Goal: Task Accomplishment & Management: Complete application form

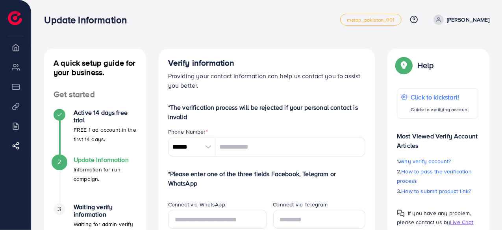
drag, startPoint x: 74, startPoint y: 115, endPoint x: 128, endPoint y: 120, distance: 53.7
click at [128, 120] on h4 "Active 14 days free trial" at bounding box center [105, 116] width 63 height 15
click at [70, 132] on div "Active 14 days free trial FREE 1 ad account in the first 14 days." at bounding box center [95, 126] width 83 height 35
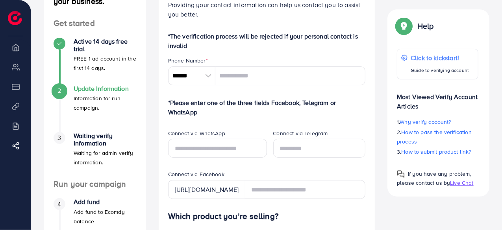
scroll to position [74, 0]
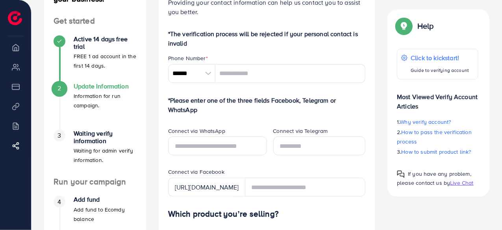
drag, startPoint x: 76, startPoint y: 129, endPoint x: 132, endPoint y: 174, distance: 71.2
click at [132, 174] on div "3 Waiting verify information Waiting for admin verify information." at bounding box center [95, 153] width 83 height 47
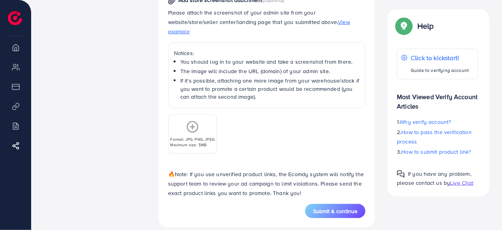
scroll to position [442, 0]
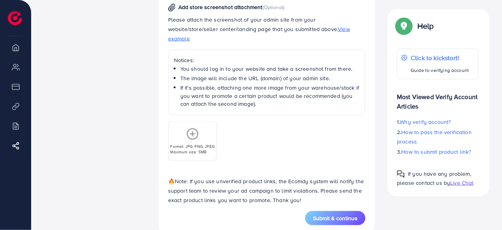
drag, startPoint x: 179, startPoint y: 60, endPoint x: 333, endPoint y: 92, distance: 156.7
click at [333, 92] on ul "You should log in to your website and take a screenshot from there. The image w…" at bounding box center [267, 86] width 186 height 43
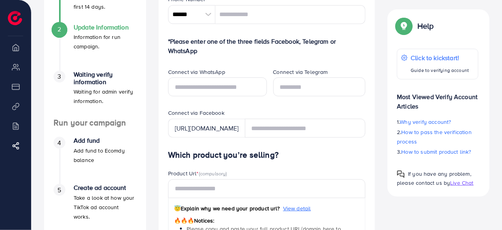
scroll to position [0, 0]
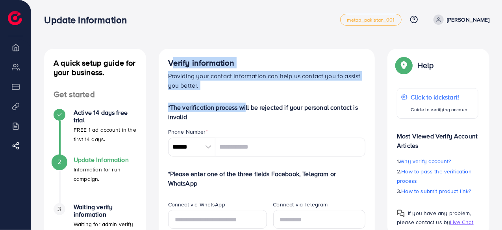
drag, startPoint x: 166, startPoint y: 67, endPoint x: 244, endPoint y: 92, distance: 81.3
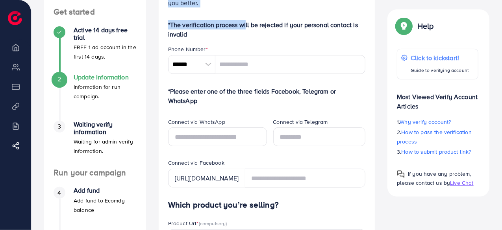
scroll to position [89, 0]
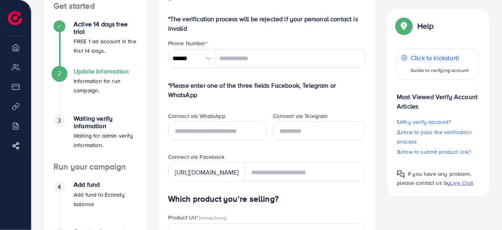
click at [206, 61] on div at bounding box center [208, 58] width 14 height 19
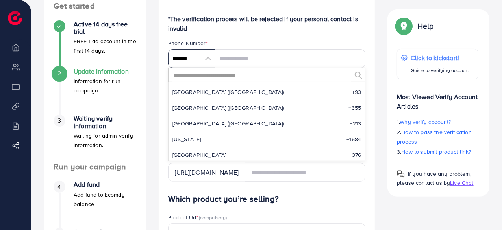
scroll to position [3654, 0]
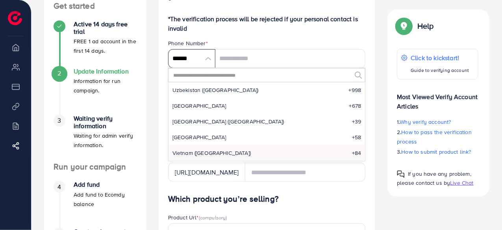
click at [209, 57] on input "******" at bounding box center [191, 58] width 47 height 19
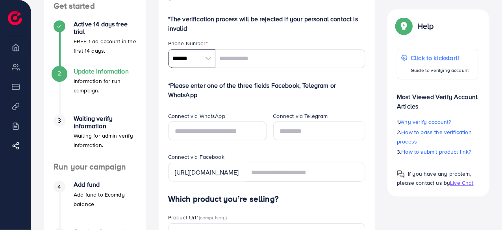
click at [209, 57] on input "******" at bounding box center [191, 58] width 47 height 19
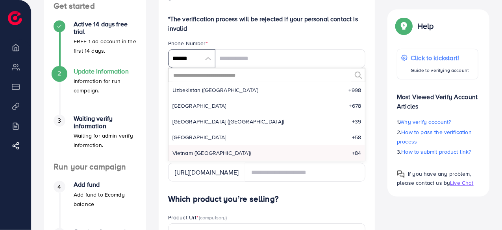
click at [209, 57] on input "******" at bounding box center [191, 58] width 47 height 19
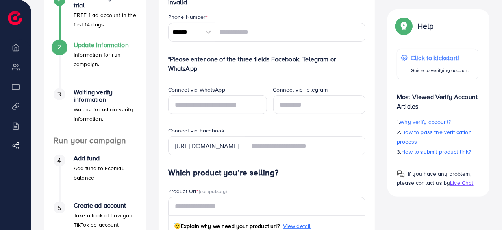
scroll to position [102, 0]
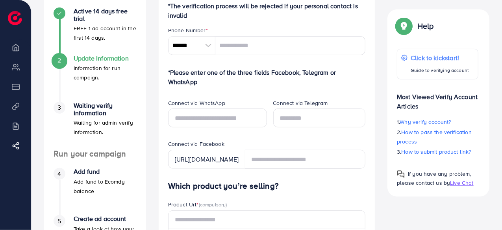
click at [206, 43] on div at bounding box center [208, 45] width 14 height 19
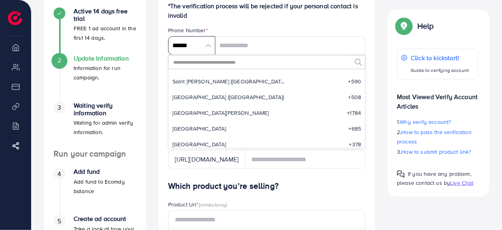
scroll to position [2827, 0]
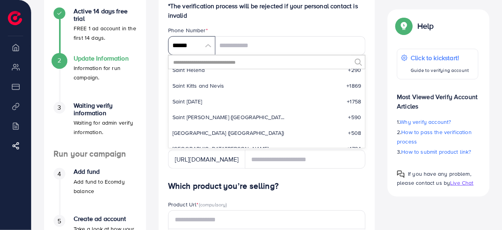
click at [208, 47] on input "******" at bounding box center [191, 45] width 47 height 19
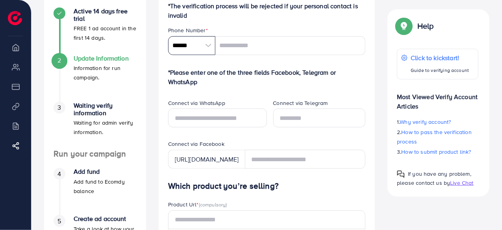
click at [208, 47] on input "******" at bounding box center [191, 45] width 47 height 19
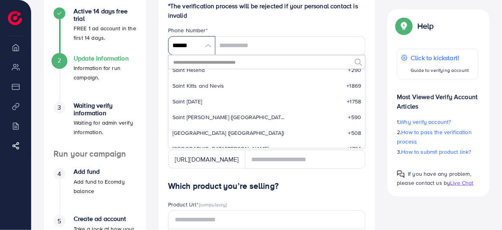
scroll to position [3654, 0]
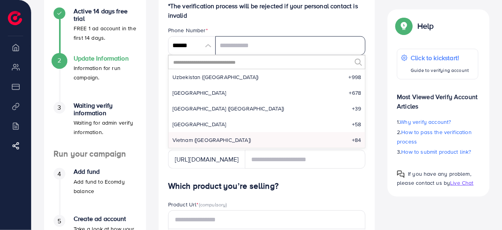
click at [231, 41] on input "tel" at bounding box center [290, 45] width 150 height 19
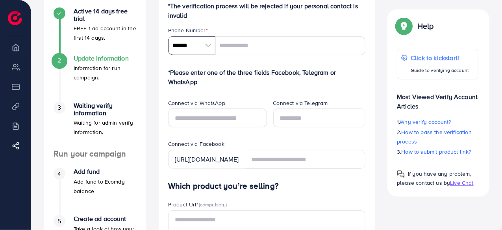
click at [196, 44] on input "******" at bounding box center [191, 45] width 47 height 19
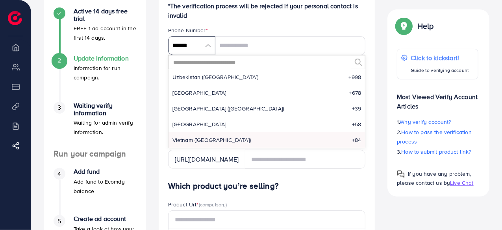
click at [196, 44] on input "******" at bounding box center [191, 45] width 47 height 19
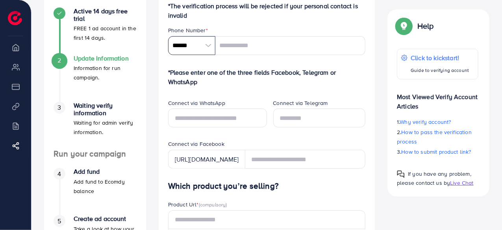
click at [196, 44] on input "******" at bounding box center [191, 45] width 47 height 19
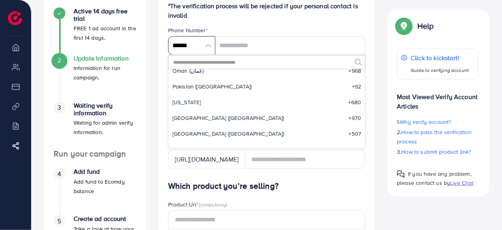
scroll to position [2542, 0]
click at [203, 88] on span "Pakistan (‫پاکستان‬‎)" at bounding box center [211, 87] width 79 height 8
type input "******"
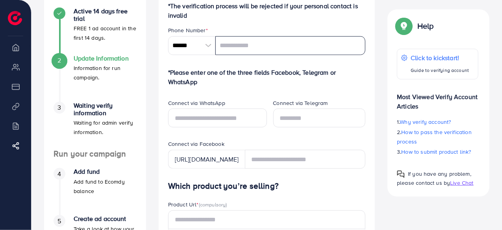
click at [252, 41] on input "tel" at bounding box center [290, 45] width 150 height 19
type input "**********"
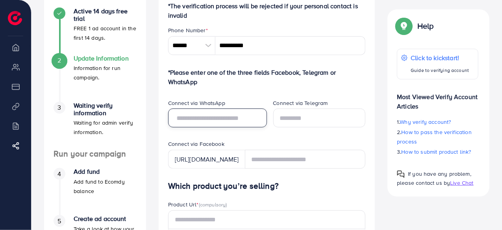
click at [223, 118] on input "text" at bounding box center [217, 118] width 99 height 19
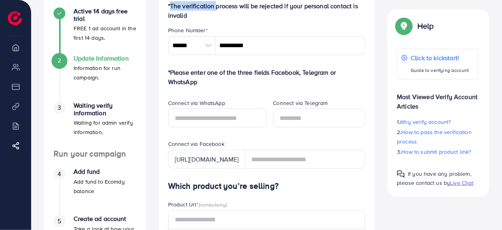
scroll to position [101, 0]
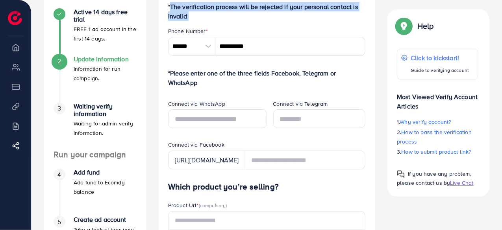
drag, startPoint x: 166, startPoint y: 7, endPoint x: 289, endPoint y: 13, distance: 122.9
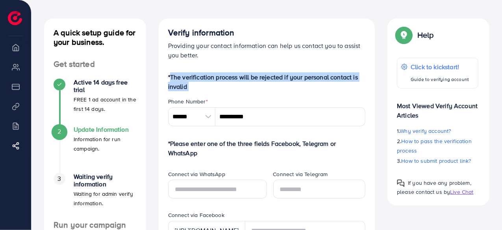
scroll to position [30, 0]
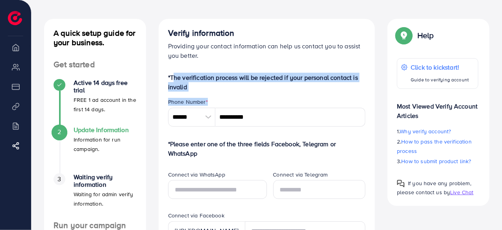
drag, startPoint x: 171, startPoint y: 77, endPoint x: 222, endPoint y: 103, distance: 57.0
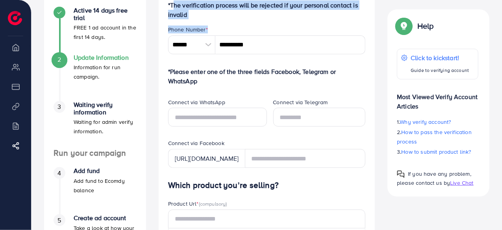
scroll to position [106, 0]
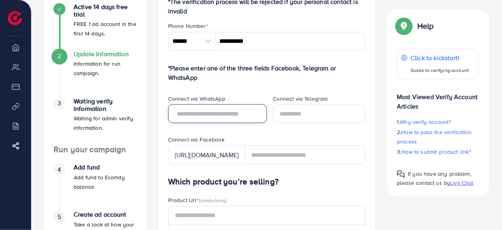
click at [217, 118] on input "text" at bounding box center [217, 113] width 99 height 19
type input "**********"
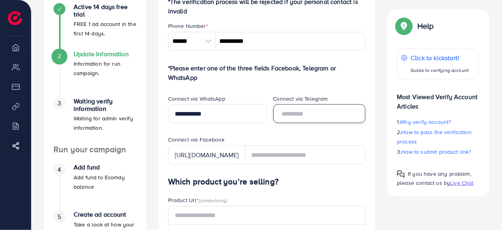
click at [295, 122] on input "text" at bounding box center [319, 113] width 92 height 19
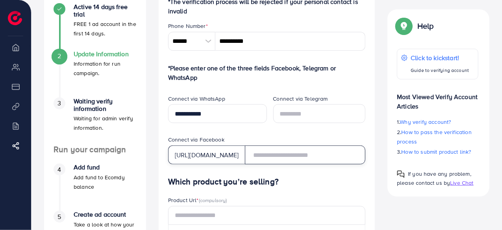
click at [299, 159] on input "text" at bounding box center [305, 155] width 121 height 19
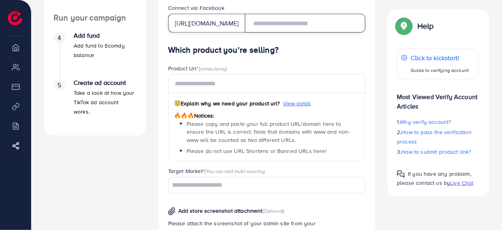
scroll to position [239, 0]
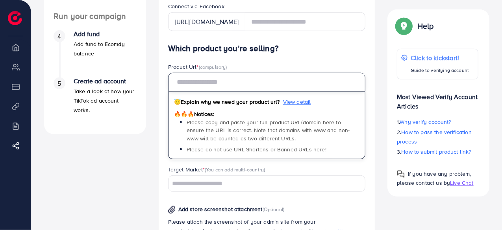
click at [225, 89] on input "text" at bounding box center [267, 82] width 198 height 19
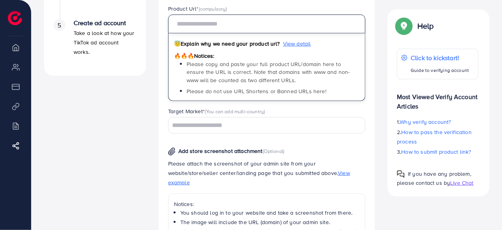
scroll to position [282, 0]
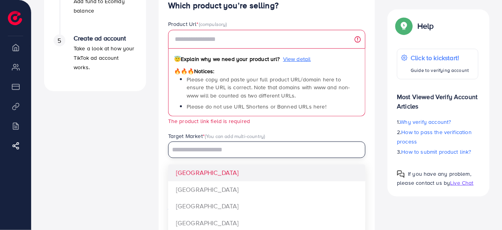
click at [207, 150] on input "Search for option" at bounding box center [262, 150] width 186 height 12
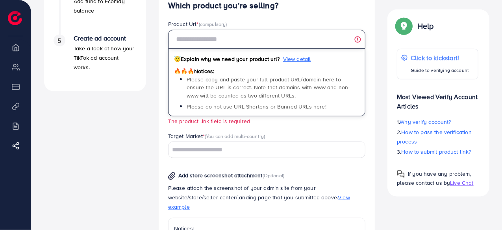
paste input "**********"
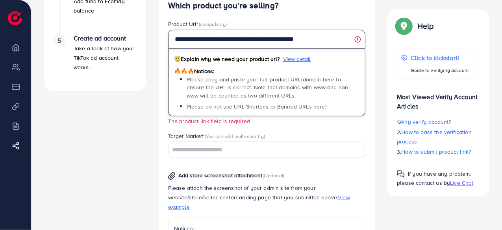
click at [209, 39] on input "**********" at bounding box center [267, 39] width 198 height 19
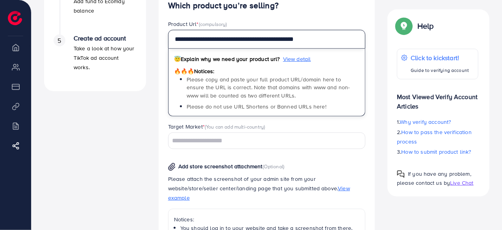
type input "**********"
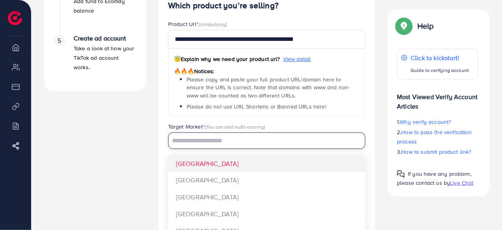
click at [209, 140] on input "Search for option" at bounding box center [262, 141] width 186 height 12
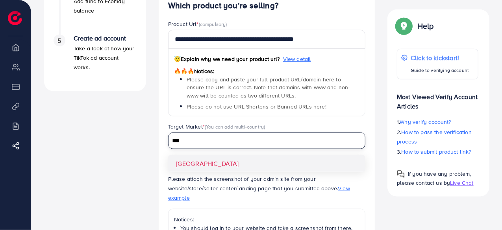
type input "***"
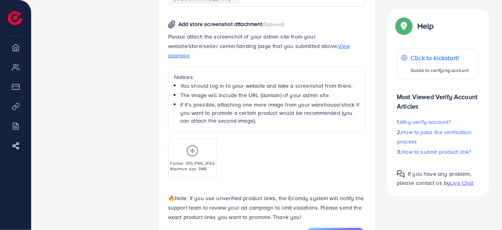
scroll to position [424, 0]
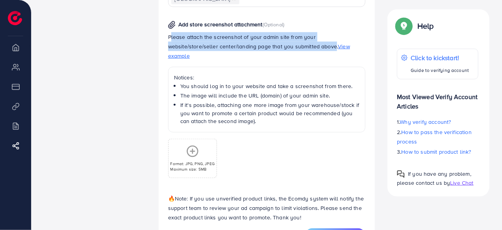
drag, startPoint x: 166, startPoint y: 37, endPoint x: 281, endPoint y: 42, distance: 114.6
click at [281, 42] on div "Add store screenshot attachment (Optional) Please attach the screenshot of your…" at bounding box center [267, 95] width 210 height 165
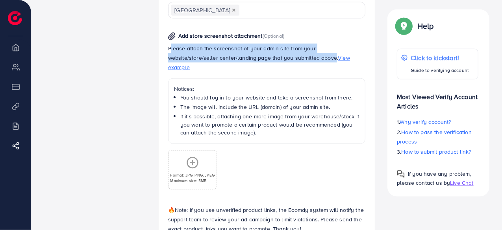
scroll to position [412, 0]
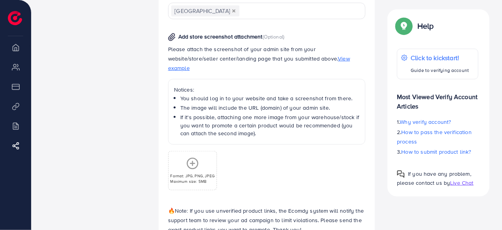
click at [309, 60] on span "View example" at bounding box center [259, 63] width 182 height 17
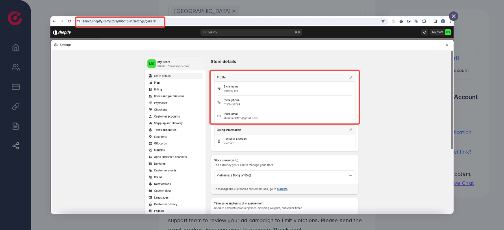
click at [456, 16] on icon at bounding box center [453, 16] width 6 height 6
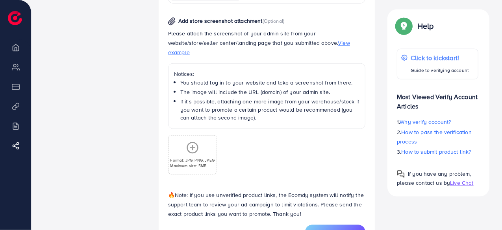
scroll to position [427, 0]
click at [307, 43] on span "View example" at bounding box center [259, 47] width 182 height 17
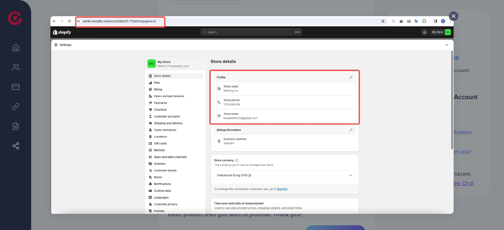
click at [454, 17] on line at bounding box center [453, 16] width 3 height 3
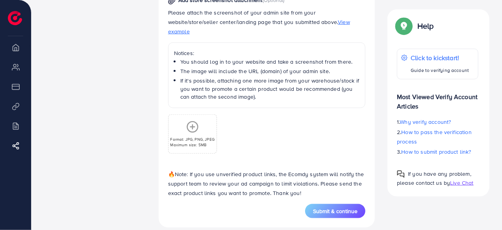
scroll to position [447, 0]
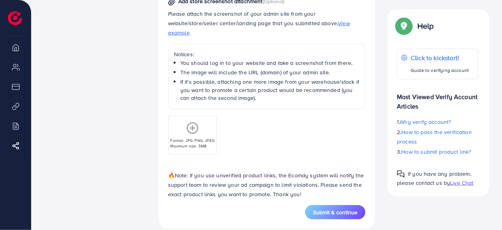
click at [187, 123] on icon at bounding box center [192, 128] width 13 height 13
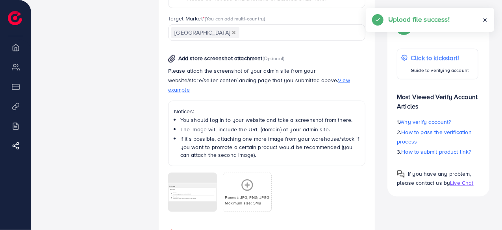
scroll to position [391, 0]
drag, startPoint x: 176, startPoint y: 103, endPoint x: 339, endPoint y: 118, distance: 163.9
click at [339, 118] on div "Notices: You should log in to your website and take a screenshot from there. Th…" at bounding box center [267, 133] width 198 height 66
click at [297, 77] on span "View example" at bounding box center [259, 84] width 182 height 17
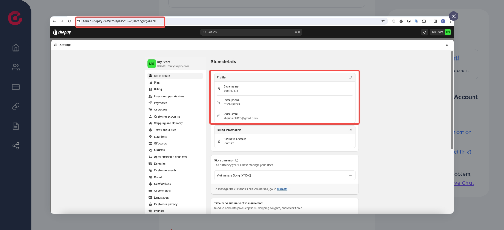
click at [453, 17] on line at bounding box center [453, 16] width 3 height 3
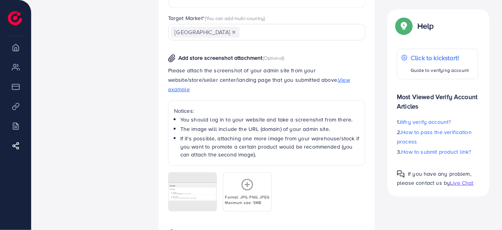
click at [300, 82] on span "View example" at bounding box center [259, 84] width 182 height 17
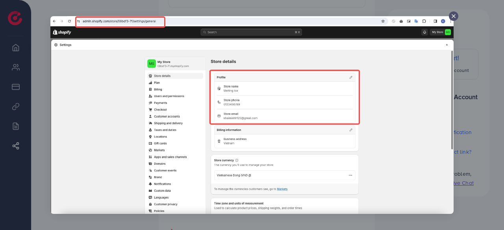
click at [448, 17] on img at bounding box center [251, 115] width 403 height 198
click at [453, 15] on line at bounding box center [453, 16] width 3 height 3
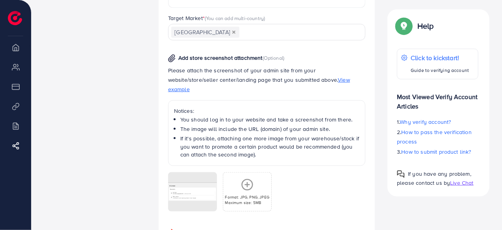
drag, startPoint x: 181, startPoint y: 112, endPoint x: 286, endPoint y: 143, distance: 109.2
click at [286, 143] on ul "You should log in to your website and take a screenshot from there. The image w…" at bounding box center [267, 137] width 186 height 43
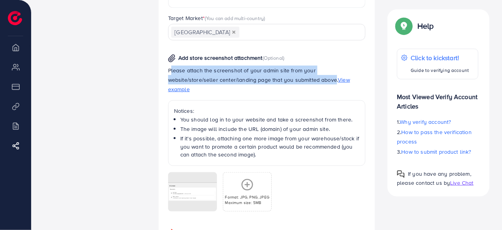
drag, startPoint x: 167, startPoint y: 70, endPoint x: 281, endPoint y: 81, distance: 114.2
click at [281, 81] on div "Add store screenshot attachment (Optional) Please attach the screenshot of your…" at bounding box center [267, 129] width 210 height 165
click at [260, 81] on p "Please attach the screenshot of your admin site from your website/store/seller …" at bounding box center [267, 80] width 198 height 28
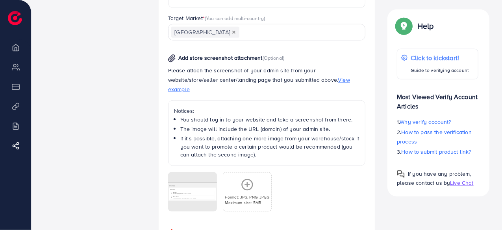
click at [293, 78] on span "View example" at bounding box center [259, 84] width 182 height 17
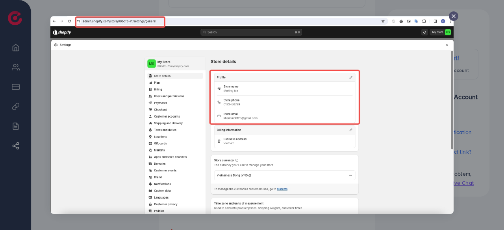
click at [453, 16] on line at bounding box center [453, 16] width 3 height 3
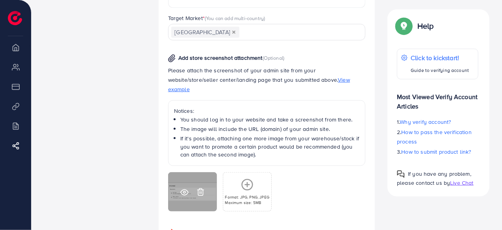
click at [203, 189] on icon at bounding box center [200, 192] width 5 height 7
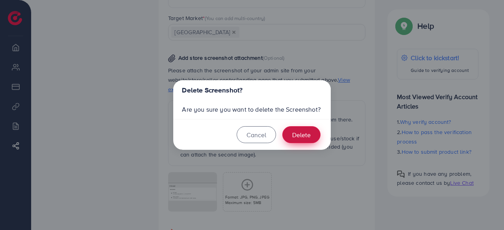
click at [302, 135] on button "Delete" at bounding box center [301, 134] width 38 height 17
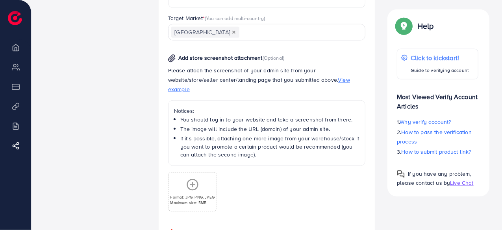
click at [205, 179] on div "Format: JPG, PNG, JPEG Maximum size: 5MB" at bounding box center [192, 192] width 48 height 27
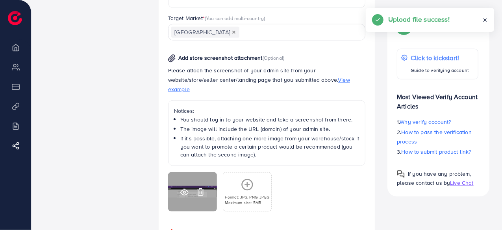
click at [185, 190] on icon at bounding box center [184, 193] width 7 height 6
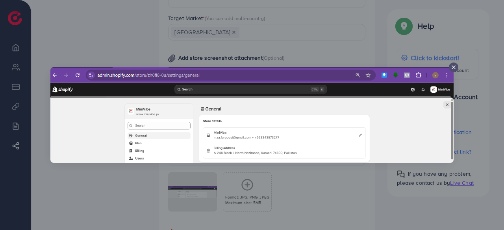
click at [452, 68] on icon at bounding box center [453, 67] width 6 height 6
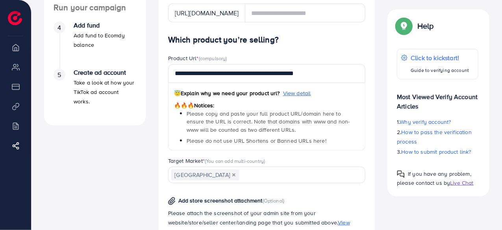
scroll to position [449, 0]
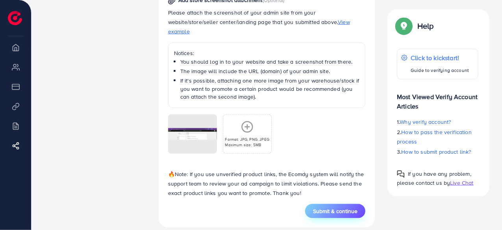
click at [328, 207] on span "Submit & continue" at bounding box center [335, 211] width 44 height 8
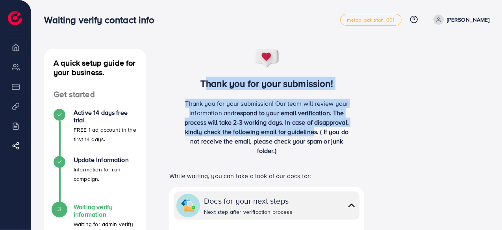
drag, startPoint x: 194, startPoint y: 82, endPoint x: 315, endPoint y: 131, distance: 129.9
click at [315, 131] on div "Thank you for your submission! Thank you for your submission! Our team will rev…" at bounding box center [267, 105] width 216 height 113
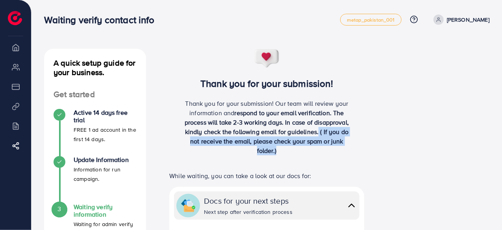
drag, startPoint x: 319, startPoint y: 132, endPoint x: 294, endPoint y: 152, distance: 31.1
click at [294, 152] on p "Thank you for your submission! Our team will review your information and respon…" at bounding box center [266, 127] width 173 height 57
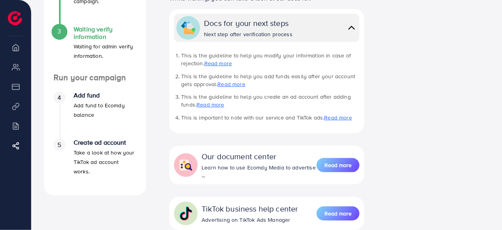
scroll to position [179, 0]
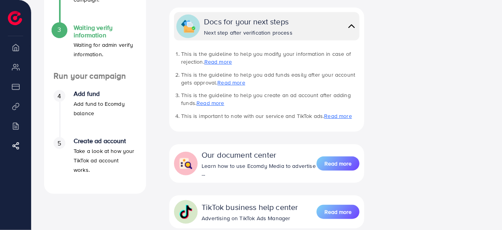
click at [99, 53] on p "Waiting for admin verify information." at bounding box center [105, 49] width 63 height 19
click at [80, 17] on div "Update Information Information for run campaign." at bounding box center [95, 0] width 83 height 47
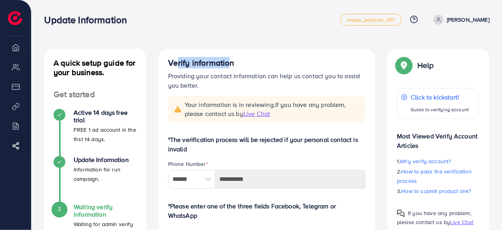
drag, startPoint x: 171, startPoint y: 61, endPoint x: 224, endPoint y: 62, distance: 52.7
click at [224, 62] on h4 "Verify information" at bounding box center [267, 63] width 198 height 10
drag, startPoint x: 184, startPoint y: 101, endPoint x: 274, endPoint y: 107, distance: 89.9
click at [274, 107] on div "Your information is in reviewing. If you have any problem, please contact us by…" at bounding box center [267, 109] width 187 height 18
click at [274, 107] on span "Your information is in reviewing. If you have any problem, please contact us by…" at bounding box center [273, 109] width 176 height 18
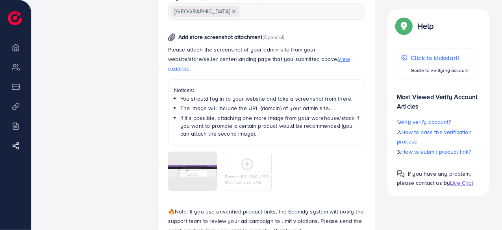
scroll to position [481, 0]
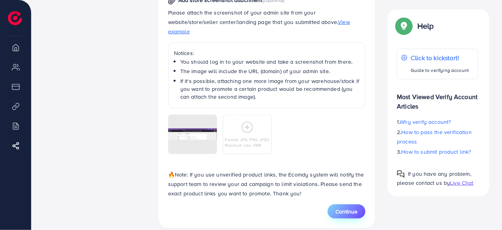
click at [338, 208] on span "Continue" at bounding box center [346, 212] width 22 height 8
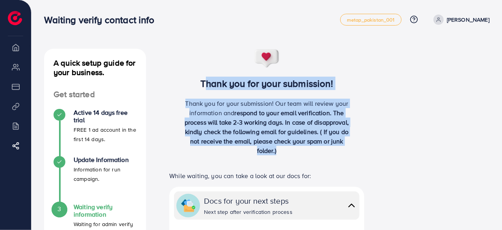
drag, startPoint x: 192, startPoint y: 76, endPoint x: 303, endPoint y: 159, distance: 138.4
click at [303, 159] on div "Thank you for your submission! Thank you for your submission! Our team will rev…" at bounding box center [267, 105] width 216 height 113
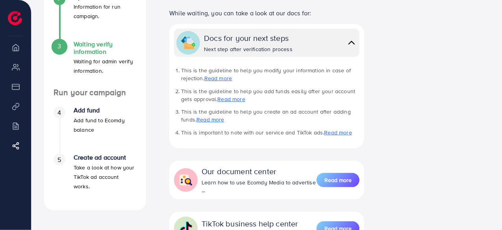
scroll to position [164, 0]
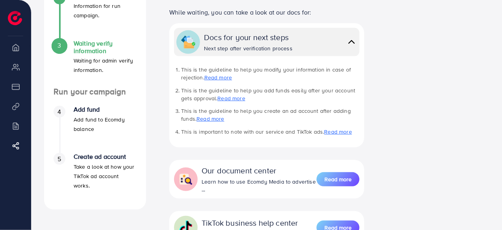
drag, startPoint x: 50, startPoint y: 89, endPoint x: 139, endPoint y: 177, distance: 125.2
click at [139, 177] on div "Run your campaign 4 Add fund Add fund to Ecomdy balance 5 Create ad account Tak…" at bounding box center [95, 144] width 102 height 114
click at [139, 177] on li "5 Create ad account Take a look at how your TikTok ad account works." at bounding box center [95, 176] width 102 height 47
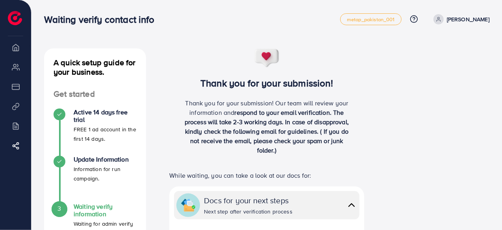
scroll to position [0, 0]
click at [430, 20] on link "[PERSON_NAME]" at bounding box center [459, 20] width 59 height 10
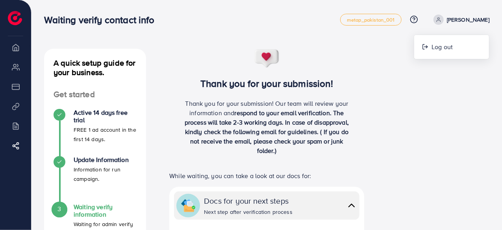
click at [430, 20] on link "[PERSON_NAME]" at bounding box center [459, 20] width 59 height 10
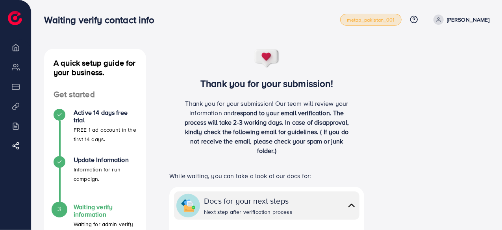
click at [359, 21] on span "metap_pakistan_001" at bounding box center [371, 19] width 48 height 5
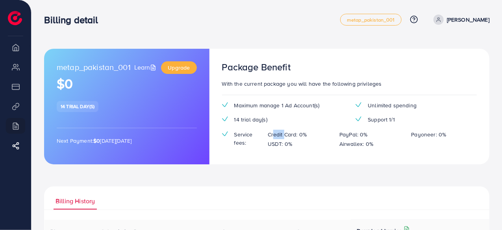
drag, startPoint x: 269, startPoint y: 133, endPoint x: 283, endPoint y: 136, distance: 13.6
click at [283, 136] on p "Credit Card: 0%" at bounding box center [287, 134] width 39 height 9
drag, startPoint x: 52, startPoint y: 138, endPoint x: 191, endPoint y: 134, distance: 139.4
click at [191, 134] on div "metap_pakistan_001 Learn Upgrade $0 14 trial day(s) Next Payment: $0 on Friday,…" at bounding box center [126, 107] width 165 height 116
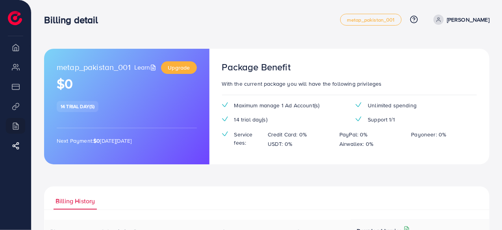
drag, startPoint x: 222, startPoint y: 69, endPoint x: 316, endPoint y: 135, distance: 114.7
click at [316, 135] on div "Package Benefit With the current package you will have the following privileges…" at bounding box center [349, 107] width 280 height 116
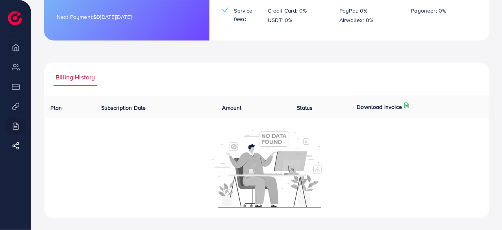
click at [134, 104] on span "Subscription Date" at bounding box center [123, 108] width 45 height 8
click at [232, 107] on span "Amount" at bounding box center [231, 108] width 19 height 8
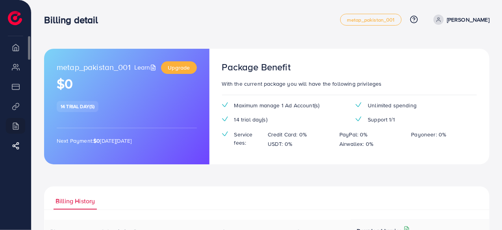
click at [13, 48] on li "Overview" at bounding box center [15, 47] width 31 height 16
click at [17, 73] on li "My ad accounts" at bounding box center [15, 67] width 31 height 16
click at [82, 103] on span "14 trial day(s)" at bounding box center [78, 106] width 34 height 7
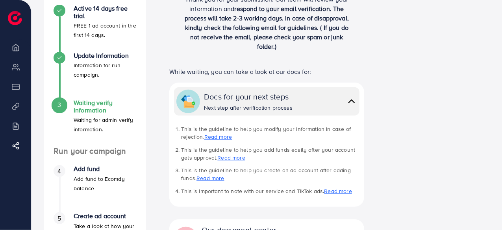
scroll to position [103, 0]
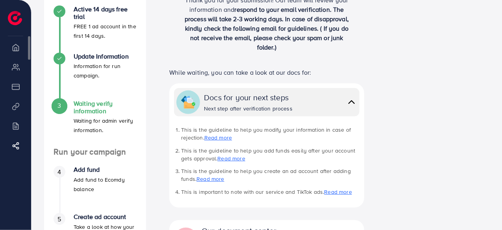
click at [17, 48] on li "Overview" at bounding box center [15, 47] width 31 height 16
click at [15, 89] on li "Payment" at bounding box center [15, 87] width 31 height 16
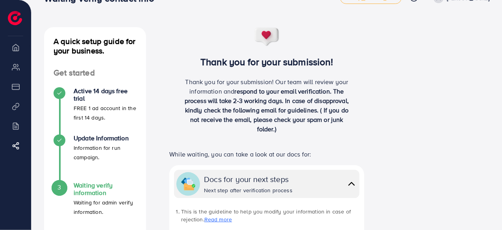
scroll to position [0, 0]
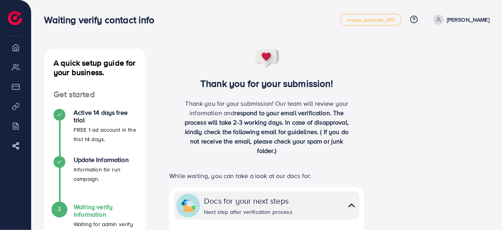
click at [436, 22] on icon at bounding box center [439, 20] width 6 height 6
click at [447, 19] on p "[PERSON_NAME]" at bounding box center [468, 19] width 43 height 9
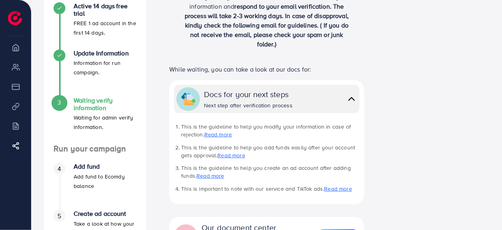
scroll to position [101, 0]
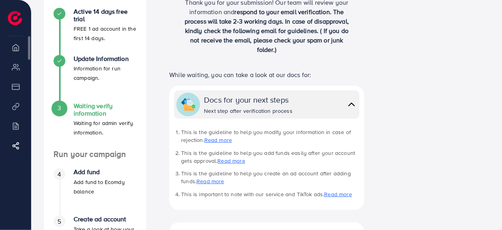
click at [17, 50] on li "Overview" at bounding box center [15, 47] width 31 height 16
click at [15, 24] on img at bounding box center [15, 18] width 14 height 14
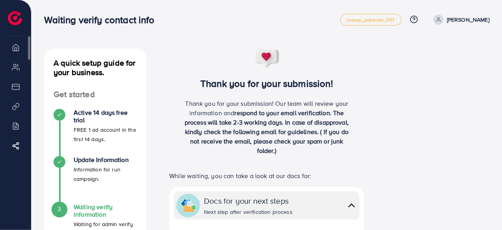
click at [15, 52] on li "Overview" at bounding box center [15, 47] width 31 height 16
drag, startPoint x: 12, startPoint y: 103, endPoint x: 15, endPoint y: 149, distance: 46.2
click at [15, 149] on ul "Overview My ad accounts Payment Product Links Billing Affiliate Program" at bounding box center [15, 102] width 31 height 127
click at [347, 17] on span "metap_pakistan_001" at bounding box center [371, 19] width 48 height 5
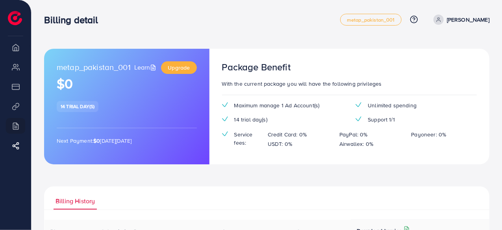
drag, startPoint x: 58, startPoint y: 140, endPoint x: 203, endPoint y: 140, distance: 145.2
click at [203, 140] on div "metap_pakistan_001 Learn Upgrade $0 14 trial day(s) Next Payment: $0 on Friday,…" at bounding box center [126, 107] width 165 height 116
drag, startPoint x: 339, startPoint y: 136, endPoint x: 376, endPoint y: 149, distance: 39.3
click at [376, 149] on div "Maximum manage 1 Ad Account(s) Unlimited spending 14 trial day(s) Support 1/1 S…" at bounding box center [349, 129] width 267 height 54
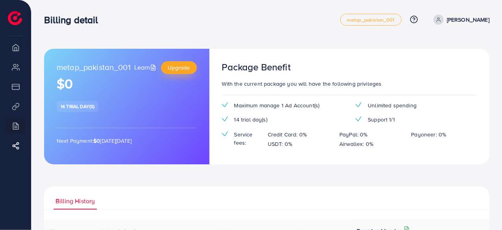
click at [174, 63] on link "Upgrade" at bounding box center [178, 67] width 35 height 13
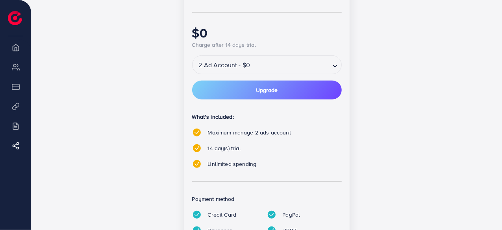
scroll to position [197, 0]
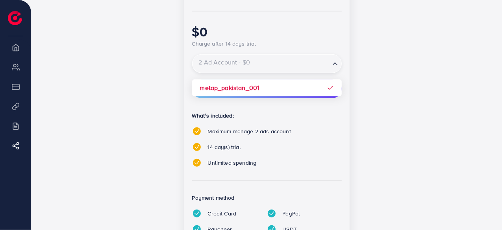
click at [338, 70] on div "Loading..." at bounding box center [335, 64] width 11 height 14
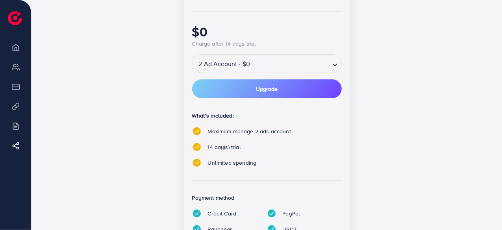
click at [338, 70] on div "Loading..." at bounding box center [335, 64] width 11 height 14
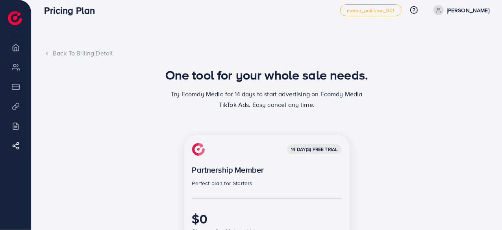
scroll to position [8, 0]
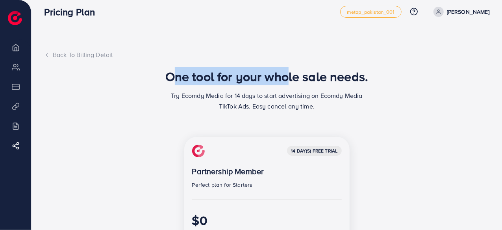
drag, startPoint x: 162, startPoint y: 77, endPoint x: 283, endPoint y: 65, distance: 121.8
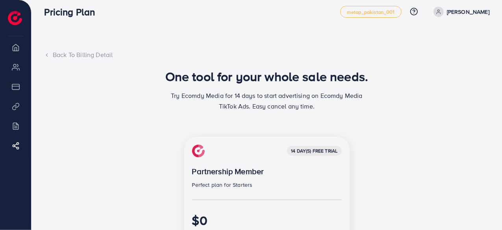
click at [46, 57] on div "Back To Billing Detail" at bounding box center [266, 54] width 445 height 9
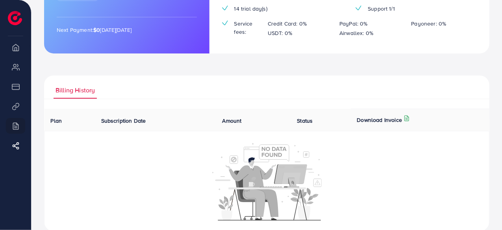
scroll to position [105, 0]
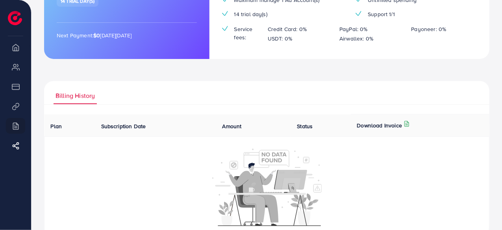
click at [235, 131] on th "Amount" at bounding box center [253, 126] width 75 height 22
click at [230, 125] on span "Amount" at bounding box center [231, 126] width 19 height 8
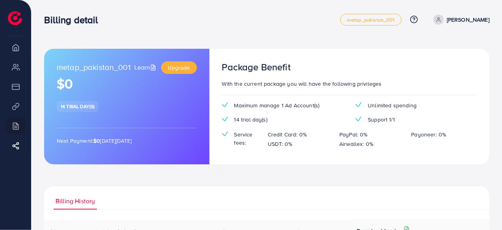
click at [13, 16] on img at bounding box center [15, 18] width 14 height 14
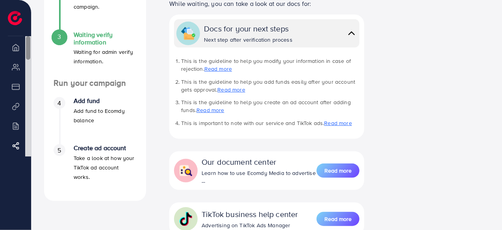
drag, startPoint x: 29, startPoint y: 49, endPoint x: 44, endPoint y: -10, distance: 61.3
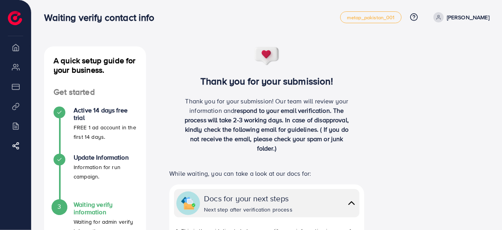
scroll to position [2, 0]
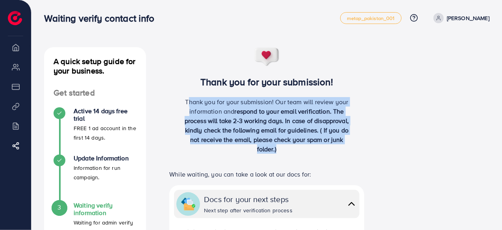
drag, startPoint x: 182, startPoint y: 104, endPoint x: 318, endPoint y: 154, distance: 145.4
click at [318, 154] on div "Thank you for your submission! Our team will review your information and respon…" at bounding box center [266, 128] width 173 height 63
